Goal: Transaction & Acquisition: Download file/media

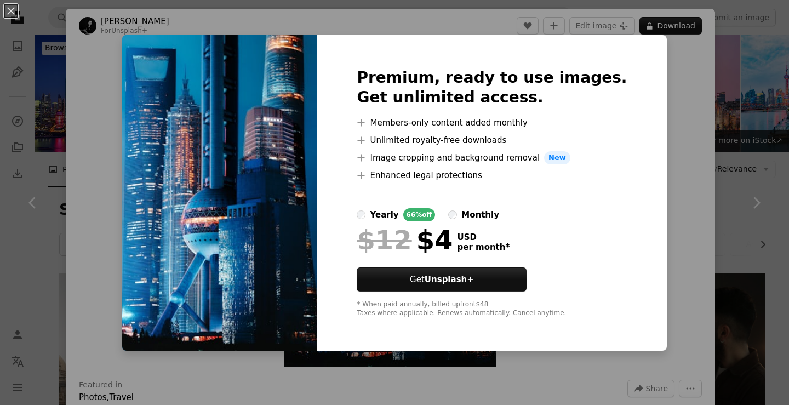
scroll to position [943, 0]
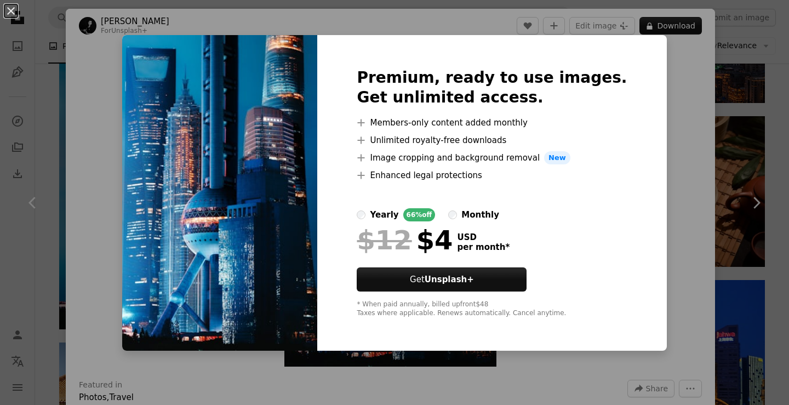
click at [679, 87] on div "An X shape Premium, ready to use images. Get unlimited access. A plus sign Memb…" at bounding box center [394, 202] width 789 height 405
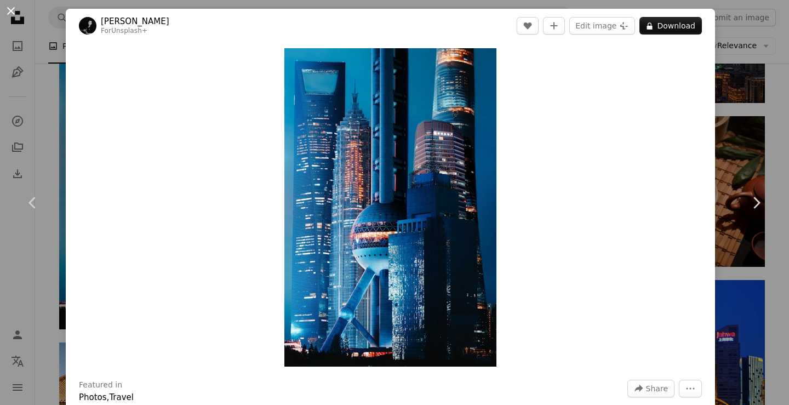
click at [15, 11] on button "An X shape" at bounding box center [10, 10] width 13 height 13
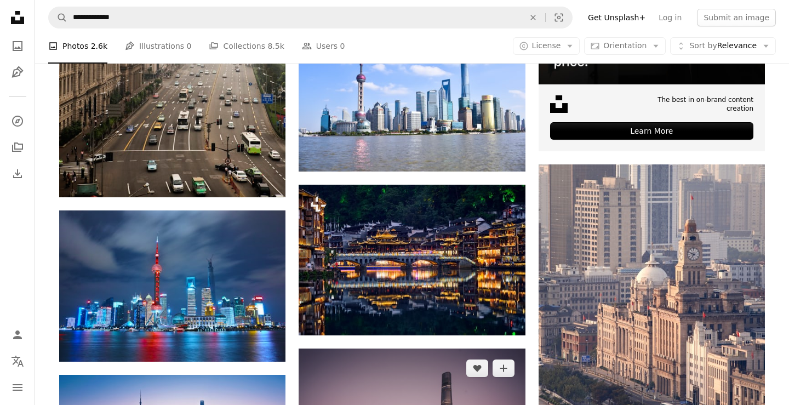
scroll to position [401, 0]
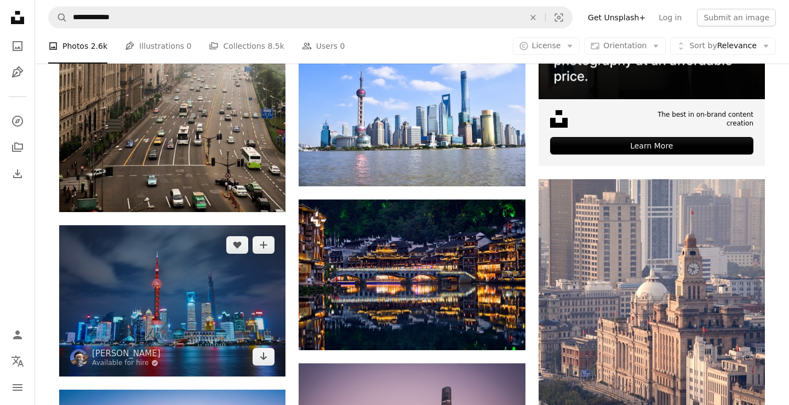
click at [272, 289] on img at bounding box center [172, 300] width 226 height 151
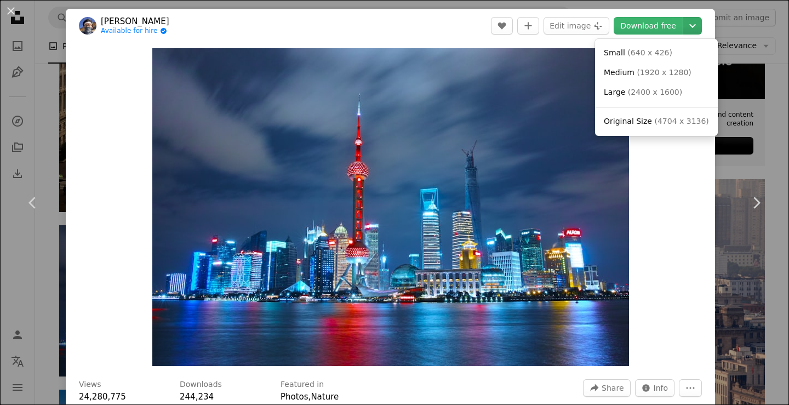
click at [701, 19] on icon "Chevron down" at bounding box center [692, 25] width 18 height 13
click at [688, 123] on span "( 4704 x 3136 )" at bounding box center [681, 121] width 54 height 9
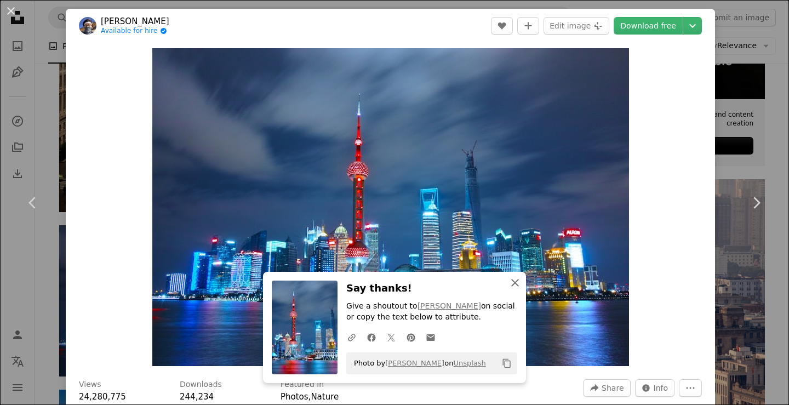
click at [517, 279] on icon "button" at bounding box center [515, 283] width 8 height 8
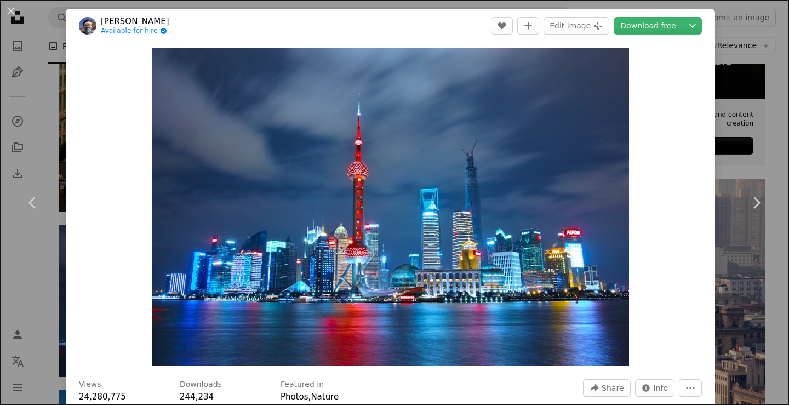
click at [715, 192] on div "Zoom in" at bounding box center [390, 207] width 649 height 329
click at [740, 177] on link "Chevron right" at bounding box center [756, 202] width 66 height 105
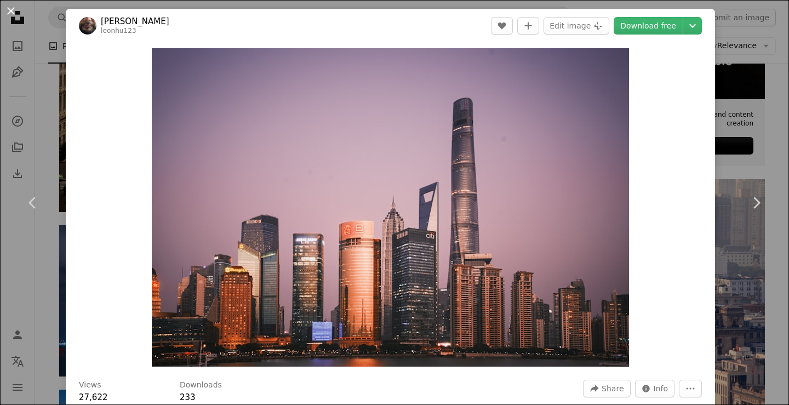
click at [4, 10] on button "An X shape" at bounding box center [10, 10] width 13 height 13
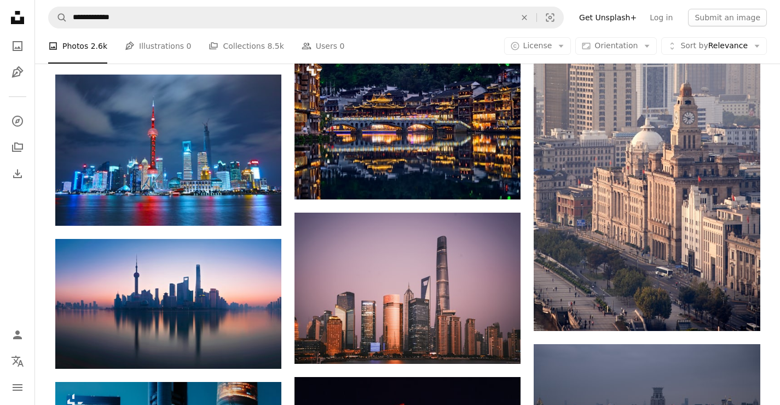
scroll to position [659, 0]
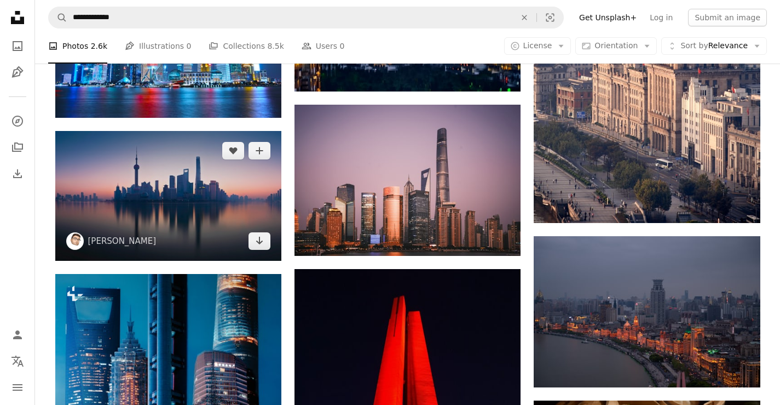
click at [203, 189] on img at bounding box center [168, 196] width 226 height 130
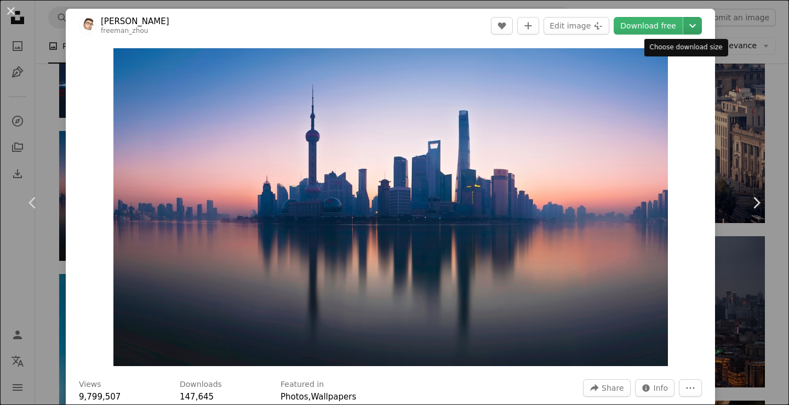
click at [689, 25] on icon "Choose download size" at bounding box center [692, 26] width 7 height 4
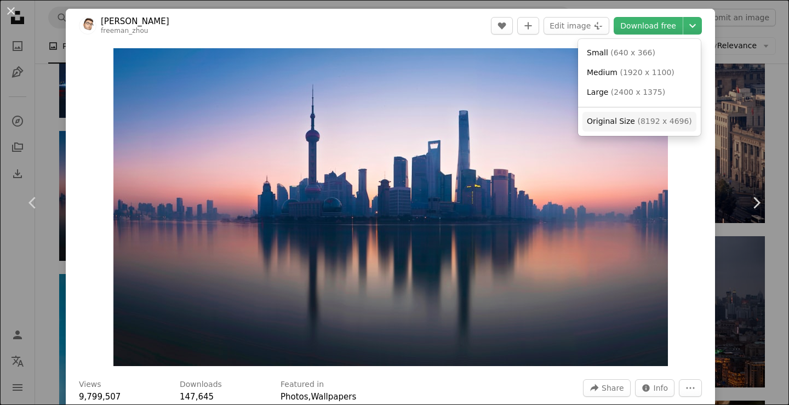
click at [664, 116] on span "Original Size ( 8192 x 4696 )" at bounding box center [638, 121] width 105 height 11
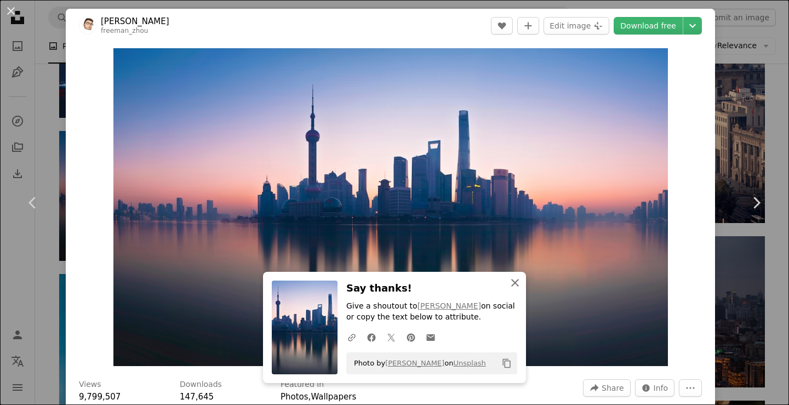
click at [520, 279] on button "An X shape Close" at bounding box center [515, 283] width 22 height 22
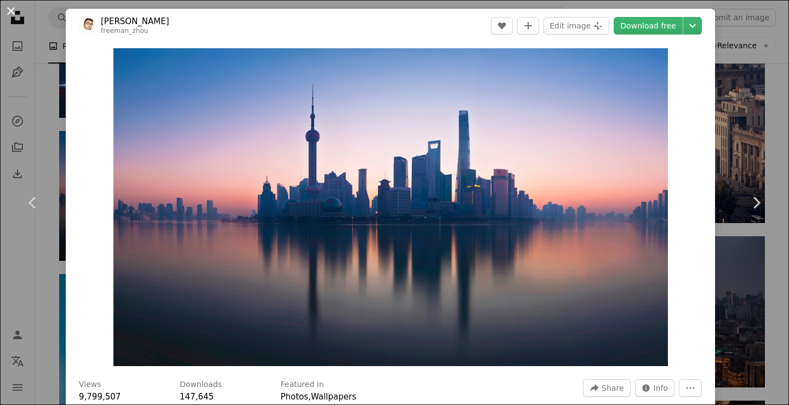
click at [8, 9] on button "An X shape" at bounding box center [10, 10] width 13 height 13
